Goal: Task Accomplishment & Management: Manage account settings

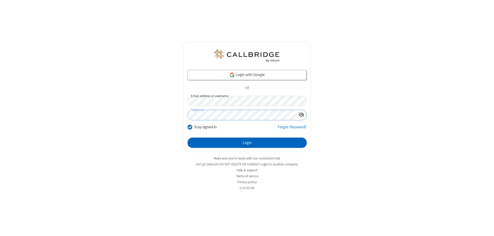
click at [247, 143] on button "Login" at bounding box center [247, 142] width 119 height 10
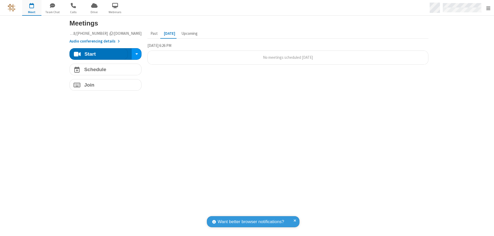
click at [488, 8] on span "Open menu" at bounding box center [489, 8] width 4 height 5
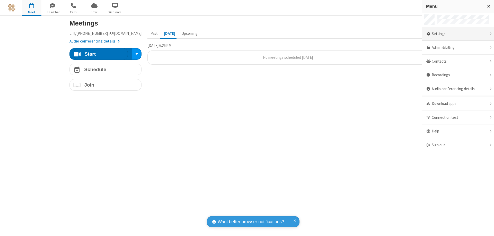
click at [458, 34] on div "Settings" at bounding box center [459, 34] width 72 height 14
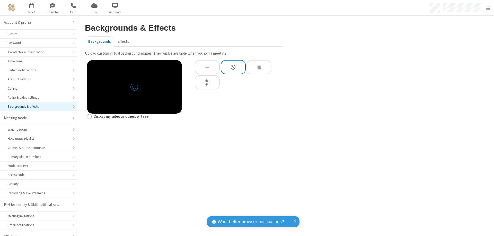
scroll to position [7, 0]
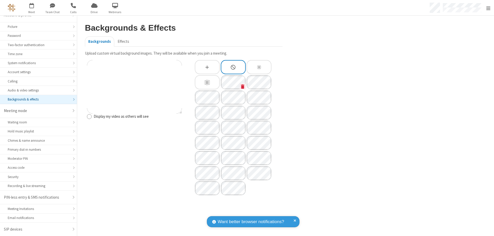
click at [243, 86] on icon "Custom Background" at bounding box center [242, 86] width 3 height 4
